Goal: Navigation & Orientation: Find specific page/section

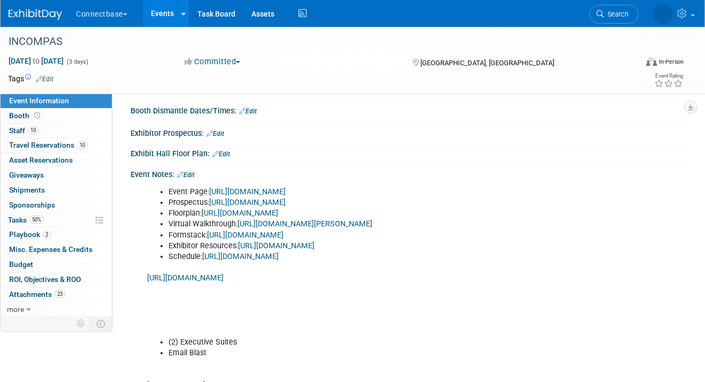
scroll to position [97, 0]
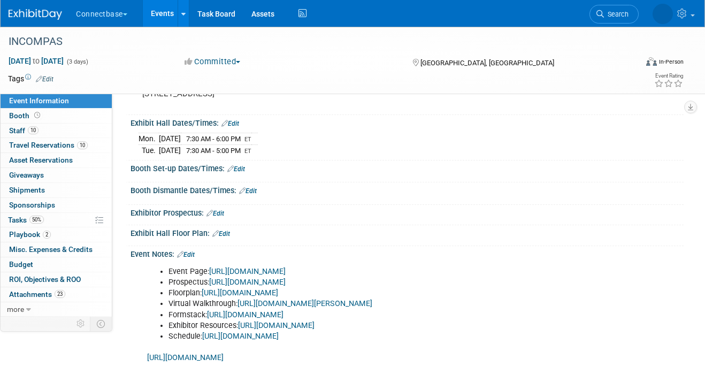
click at [161, 5] on link "Events" at bounding box center [162, 13] width 39 height 27
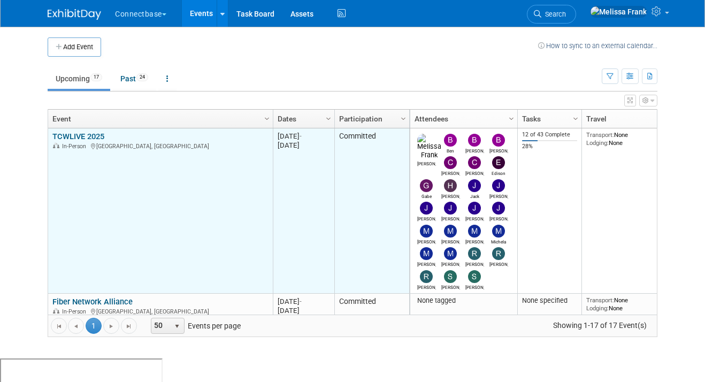
click at [83, 136] on link "TCWLIVE 2025" at bounding box center [78, 137] width 52 height 10
